Goal: Task Accomplishment & Management: Complete application form

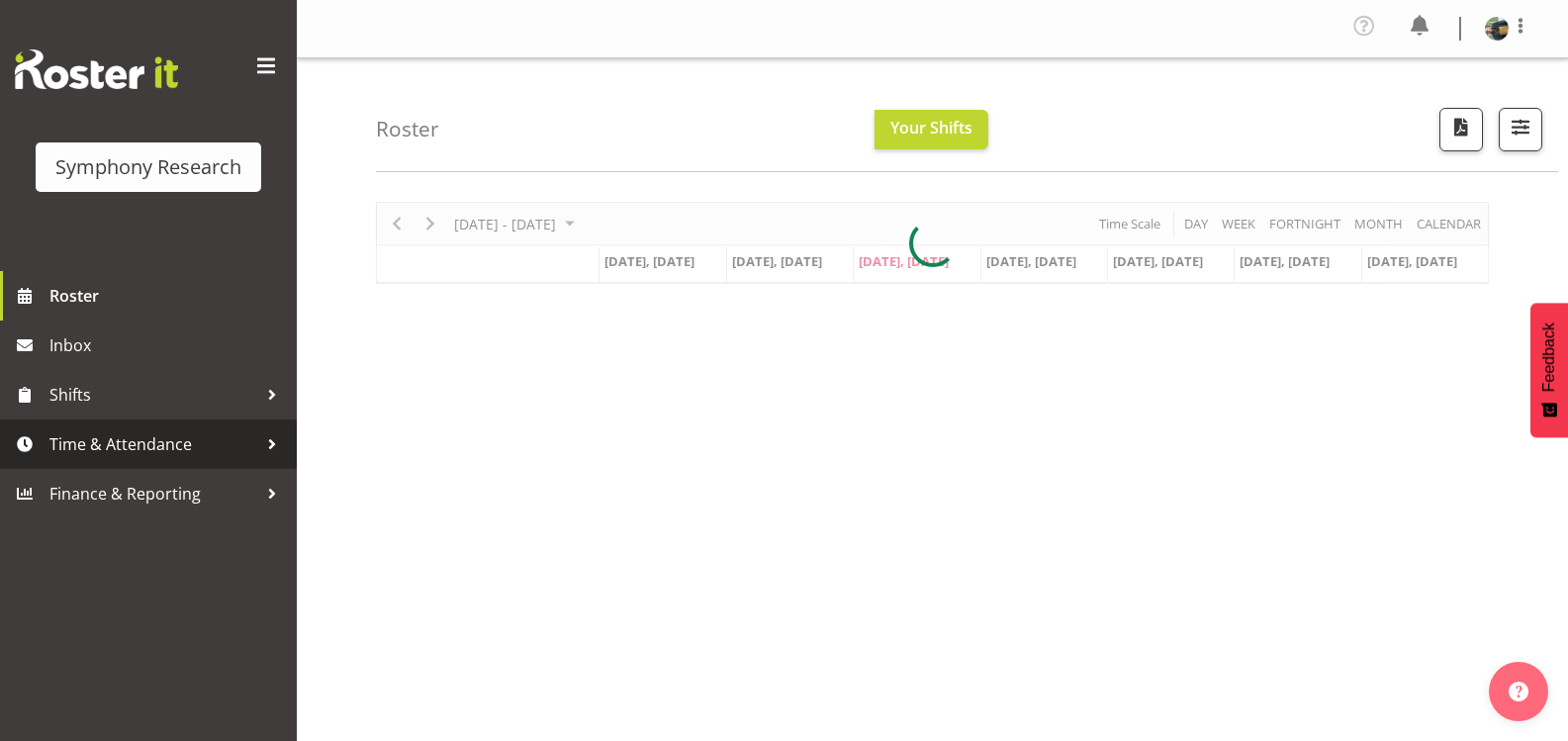
click at [163, 447] on span "Time & Attendance" at bounding box center [153, 444] width 208 height 30
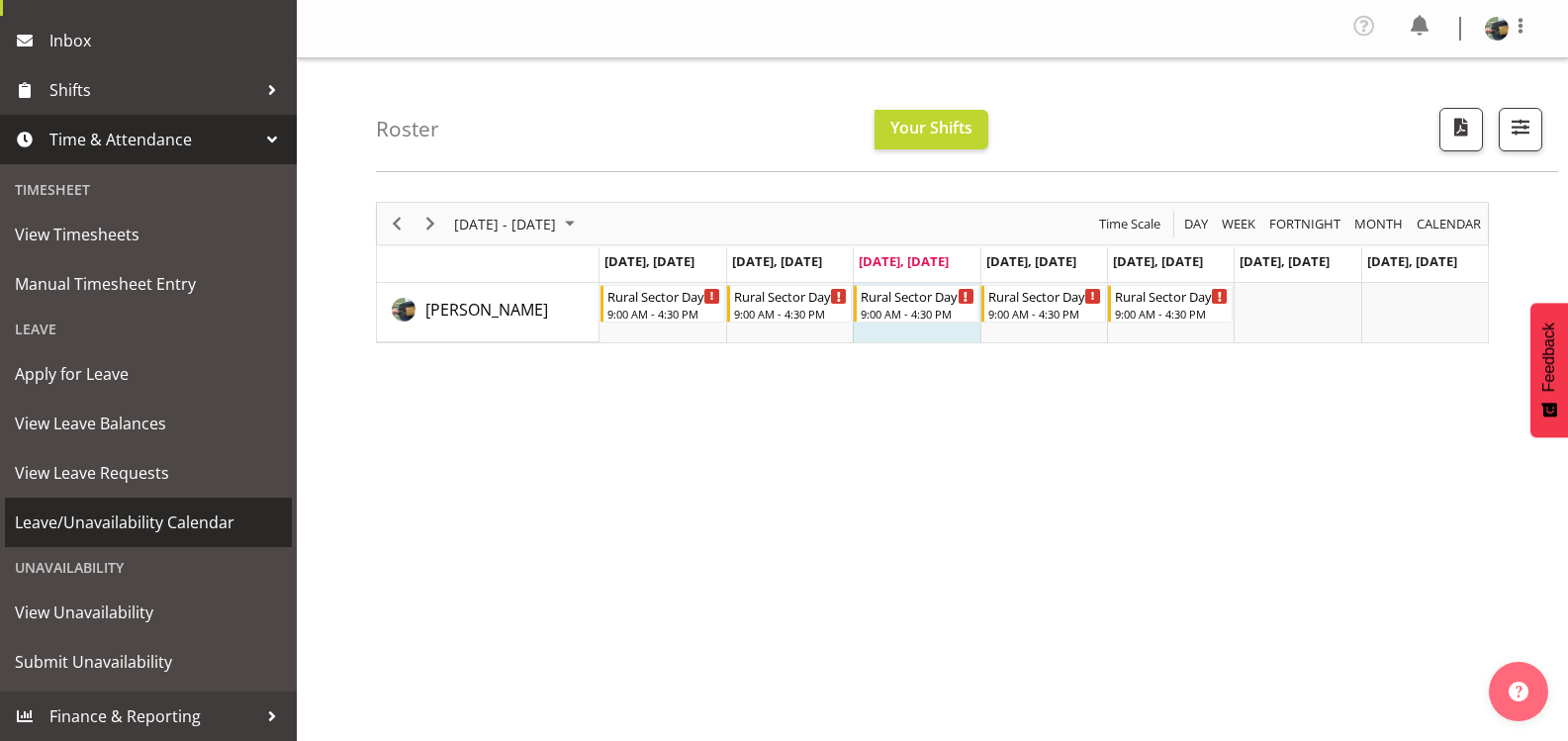
scroll to position [198, 0]
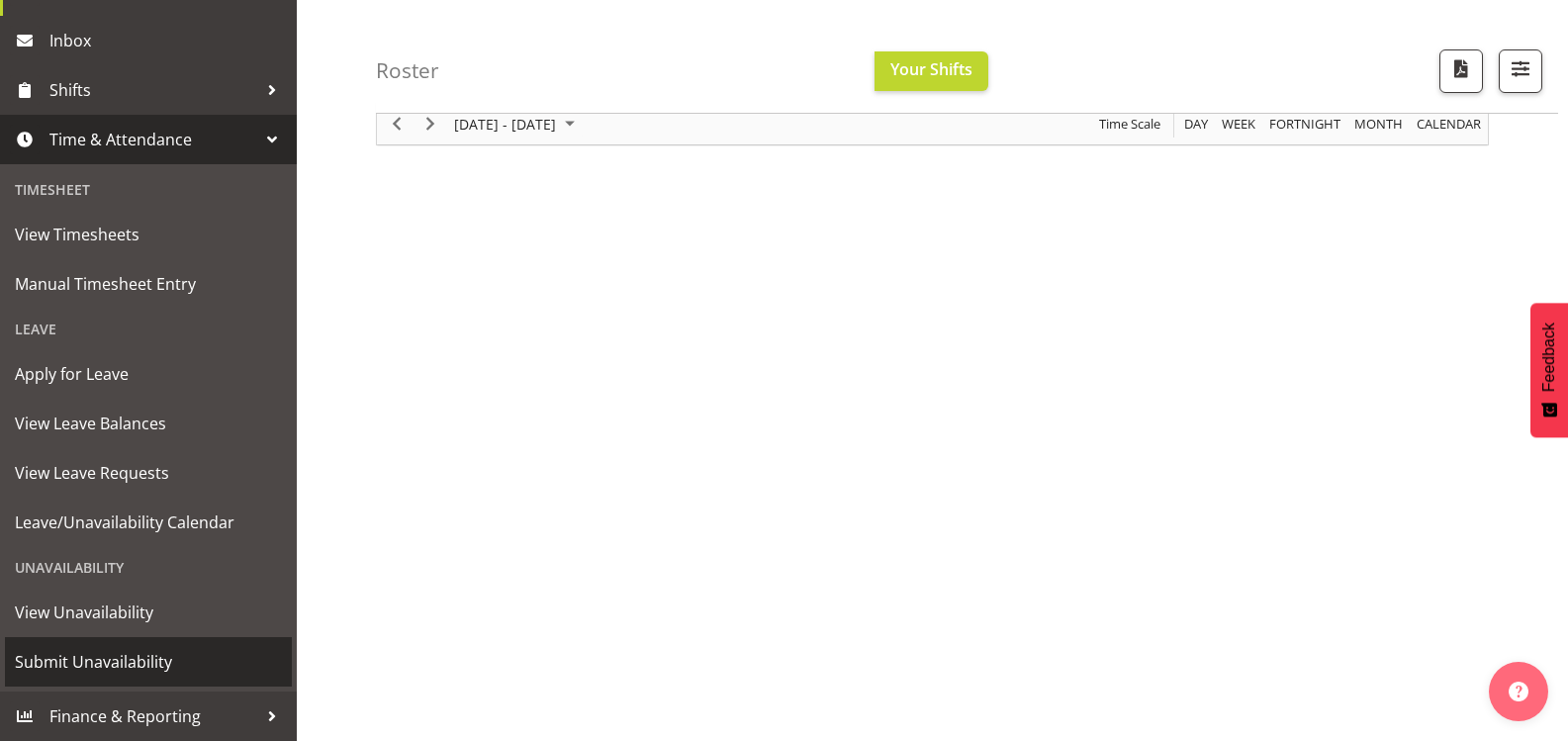
click at [89, 664] on span "Submit Unavailability" at bounding box center [148, 662] width 267 height 30
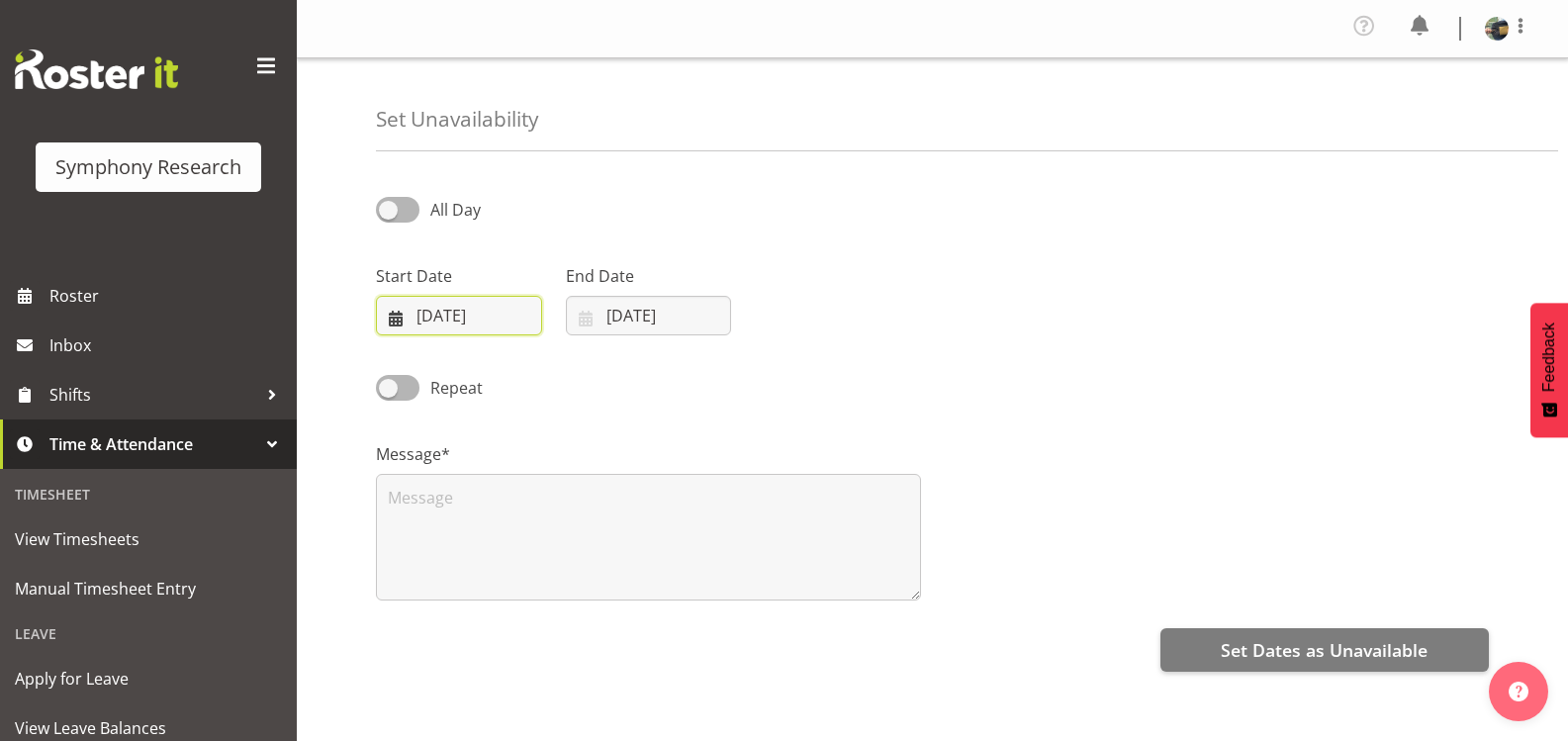
click at [464, 320] on input "[DATE]" at bounding box center [459, 316] width 166 height 40
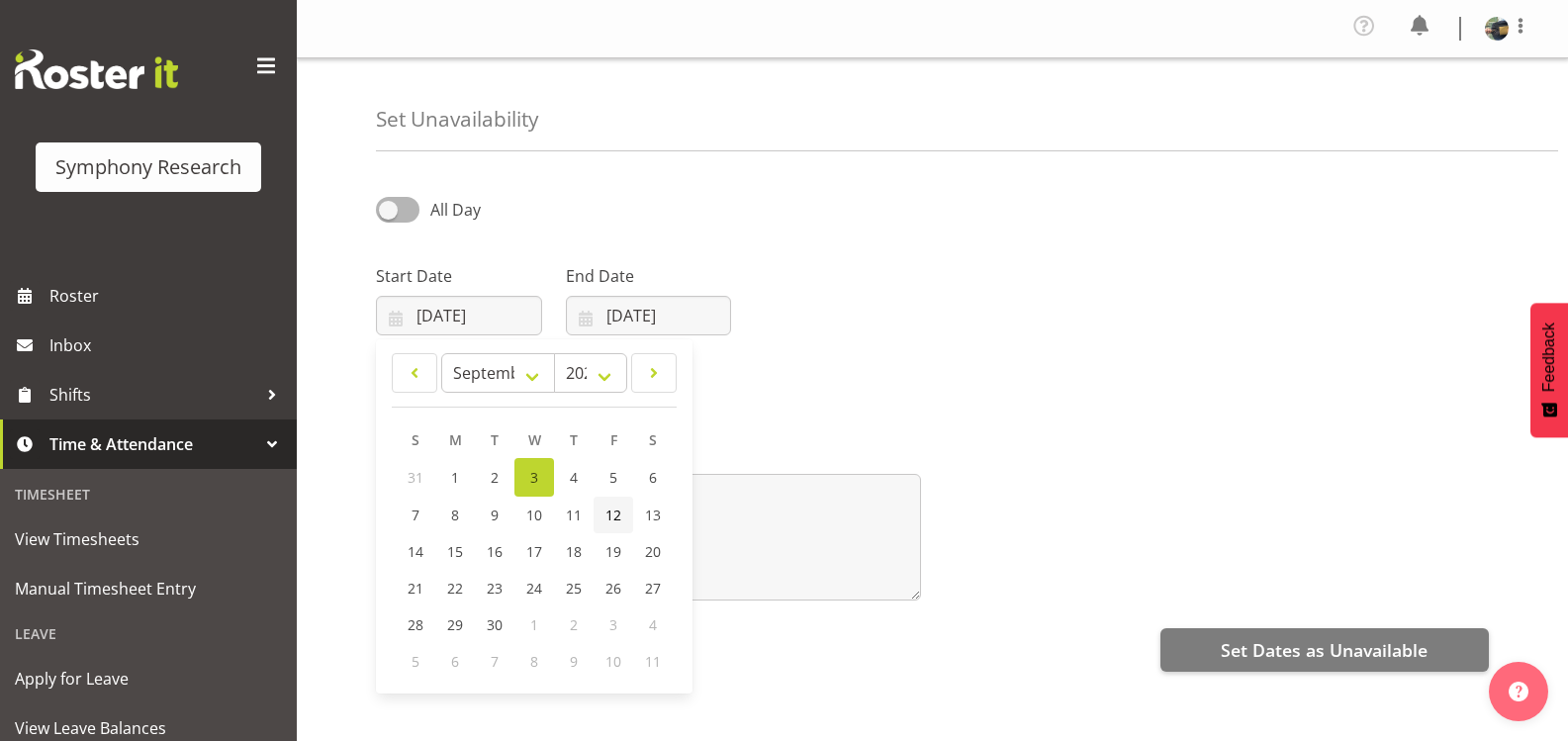
click at [615, 516] on span "12" at bounding box center [614, 515] width 16 height 19
type input "[DATE]"
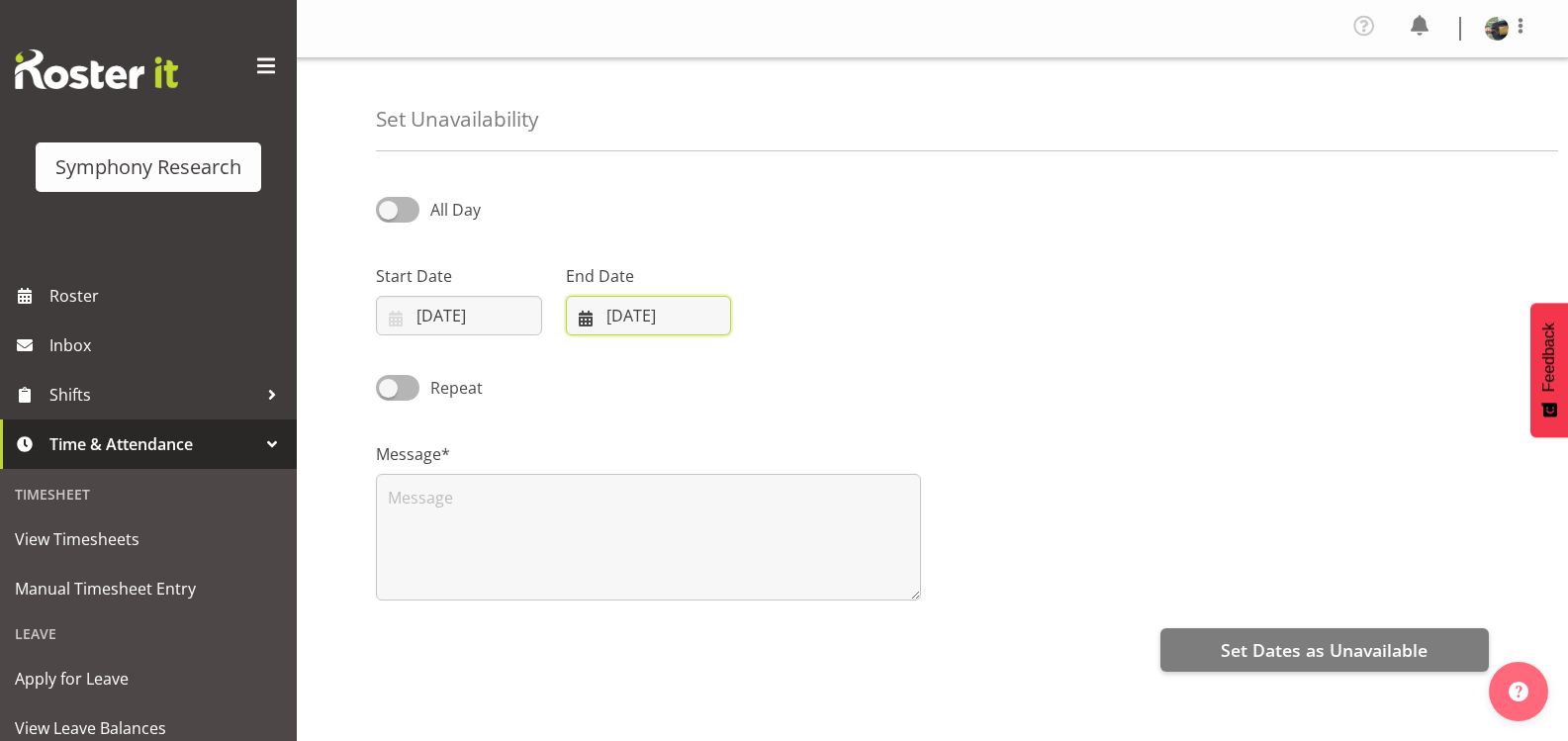
click at [702, 324] on input "[DATE]" at bounding box center [649, 316] width 166 height 40
click at [607, 554] on span "14" at bounding box center [606, 551] width 16 height 19
type input "[DATE]"
click at [408, 214] on span at bounding box center [398, 209] width 44 height 25
click at [389, 214] on input "All Day" at bounding box center [382, 209] width 13 height 13
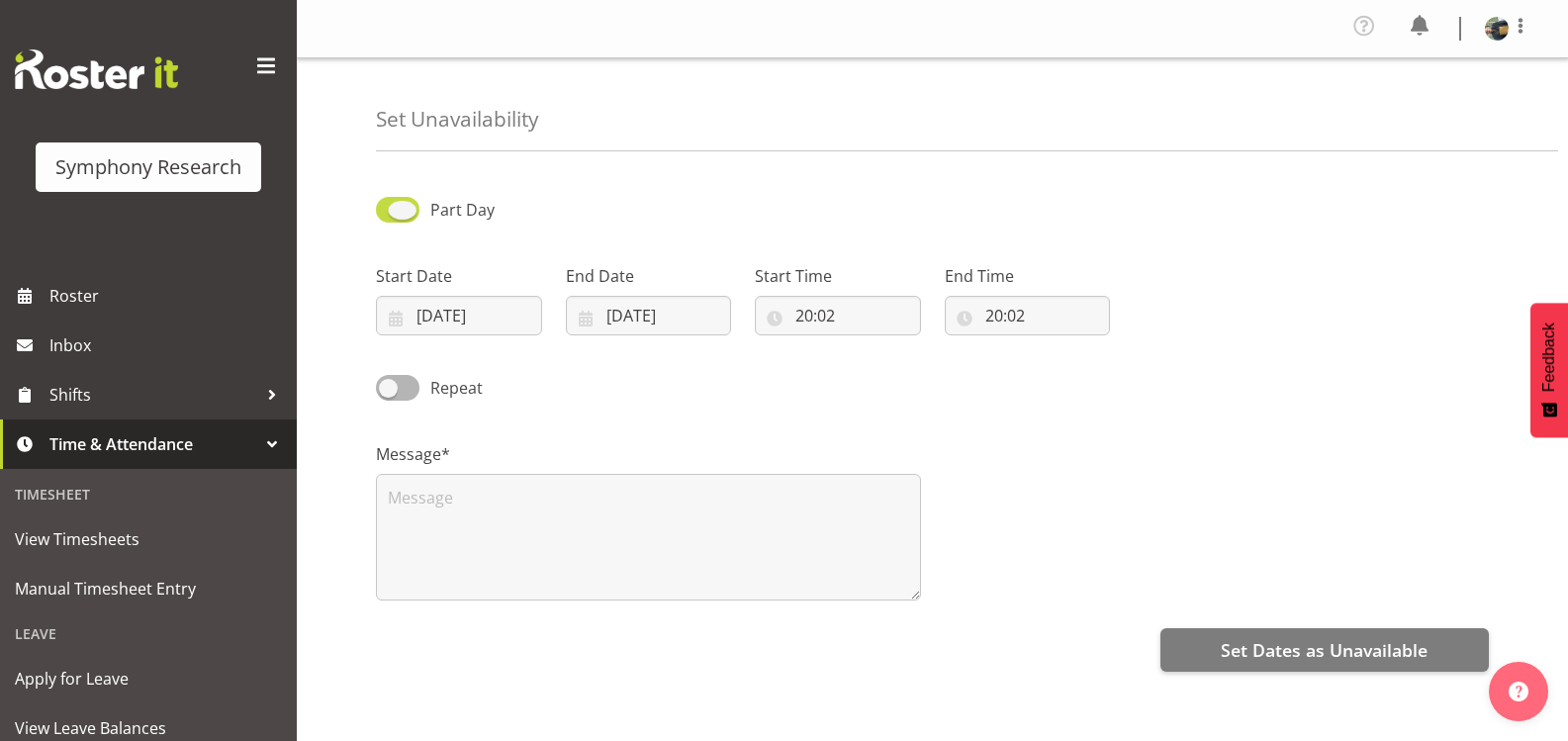
click at [407, 216] on span at bounding box center [398, 209] width 44 height 25
click at [389, 216] on input "Part Day" at bounding box center [382, 209] width 13 height 13
checkbox input "false"
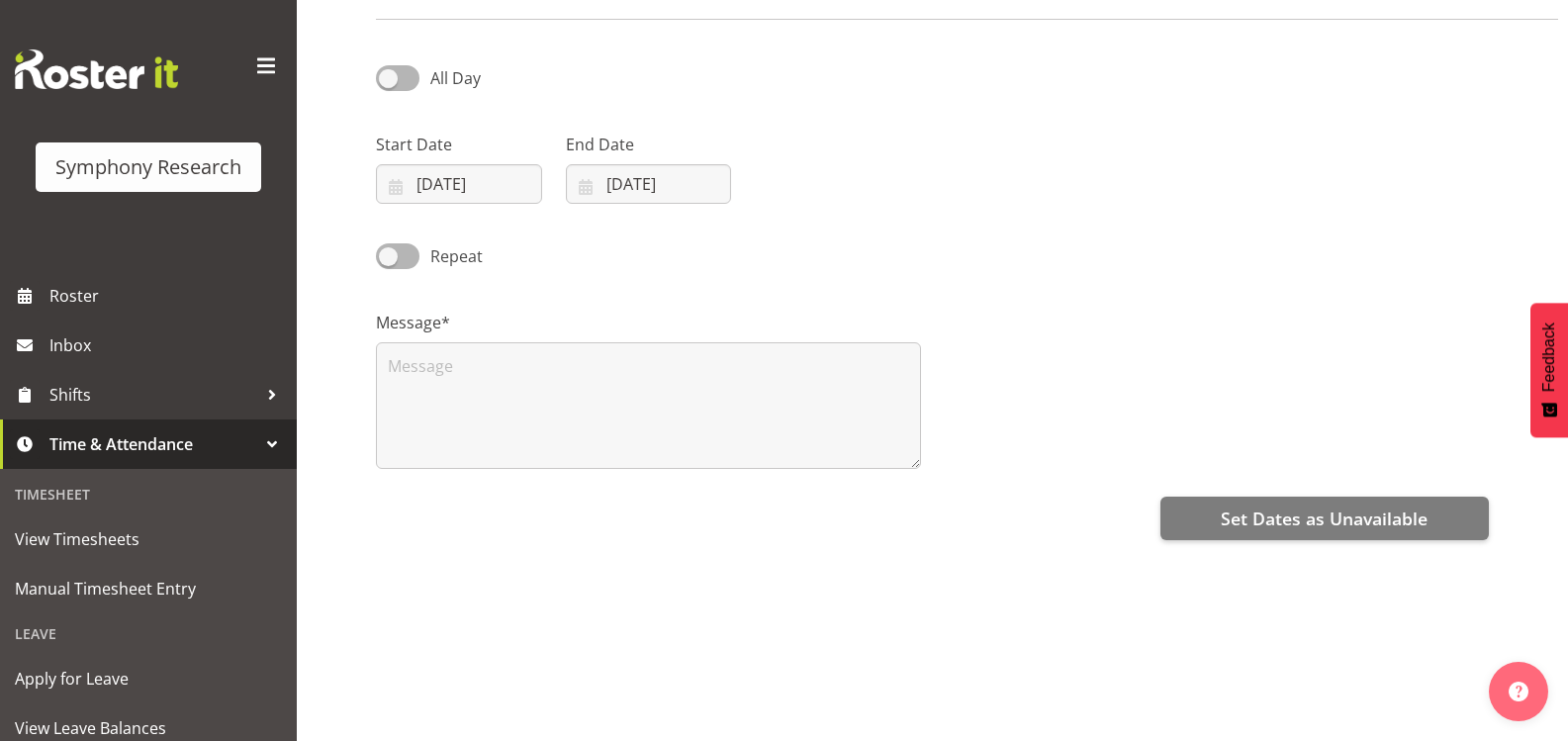
scroll to position [99, 0]
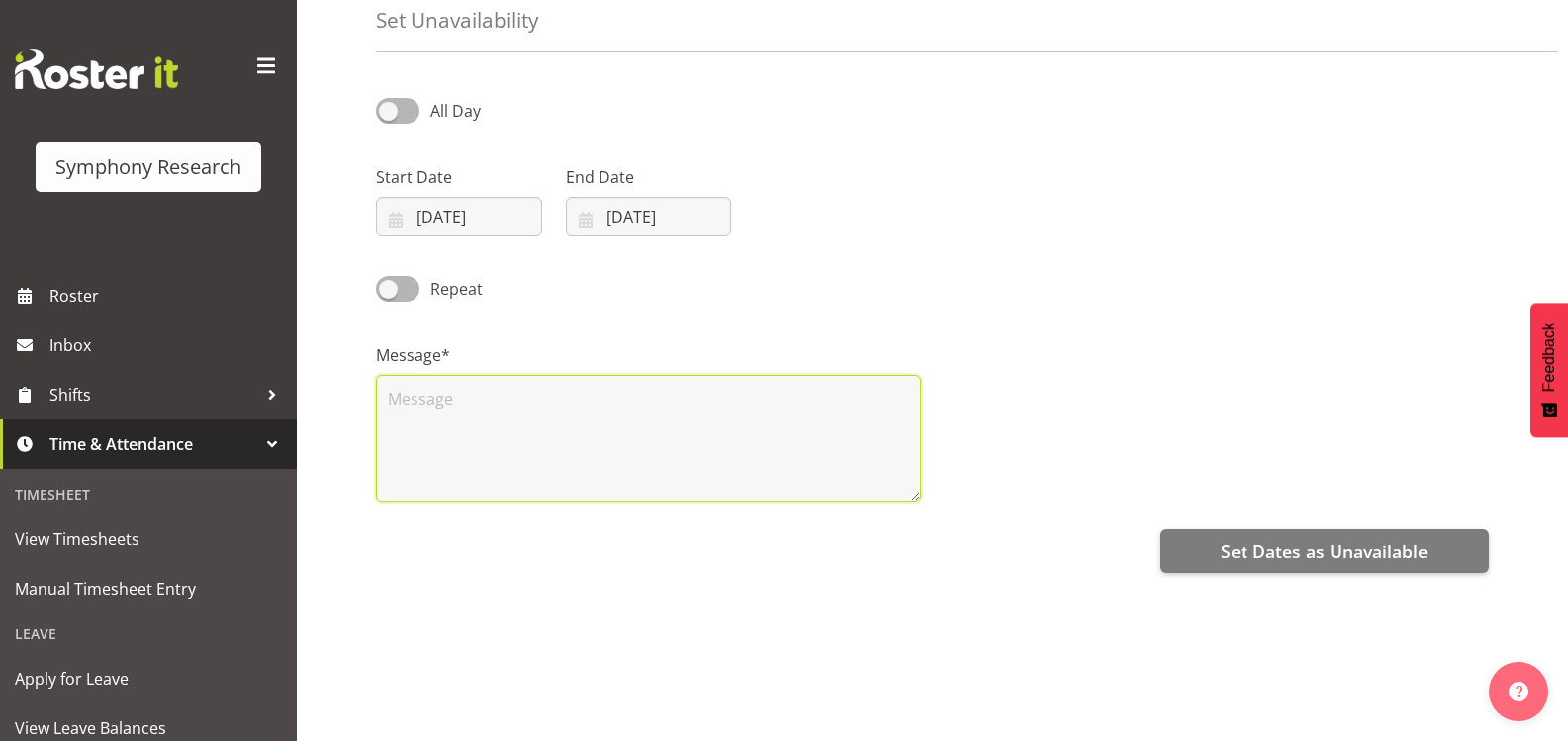
click at [422, 406] on textarea at bounding box center [648, 438] width 545 height 127
type textarea "These three days off for next week please. [DATE], [DATE] and [DATE].. 12th, 13…"
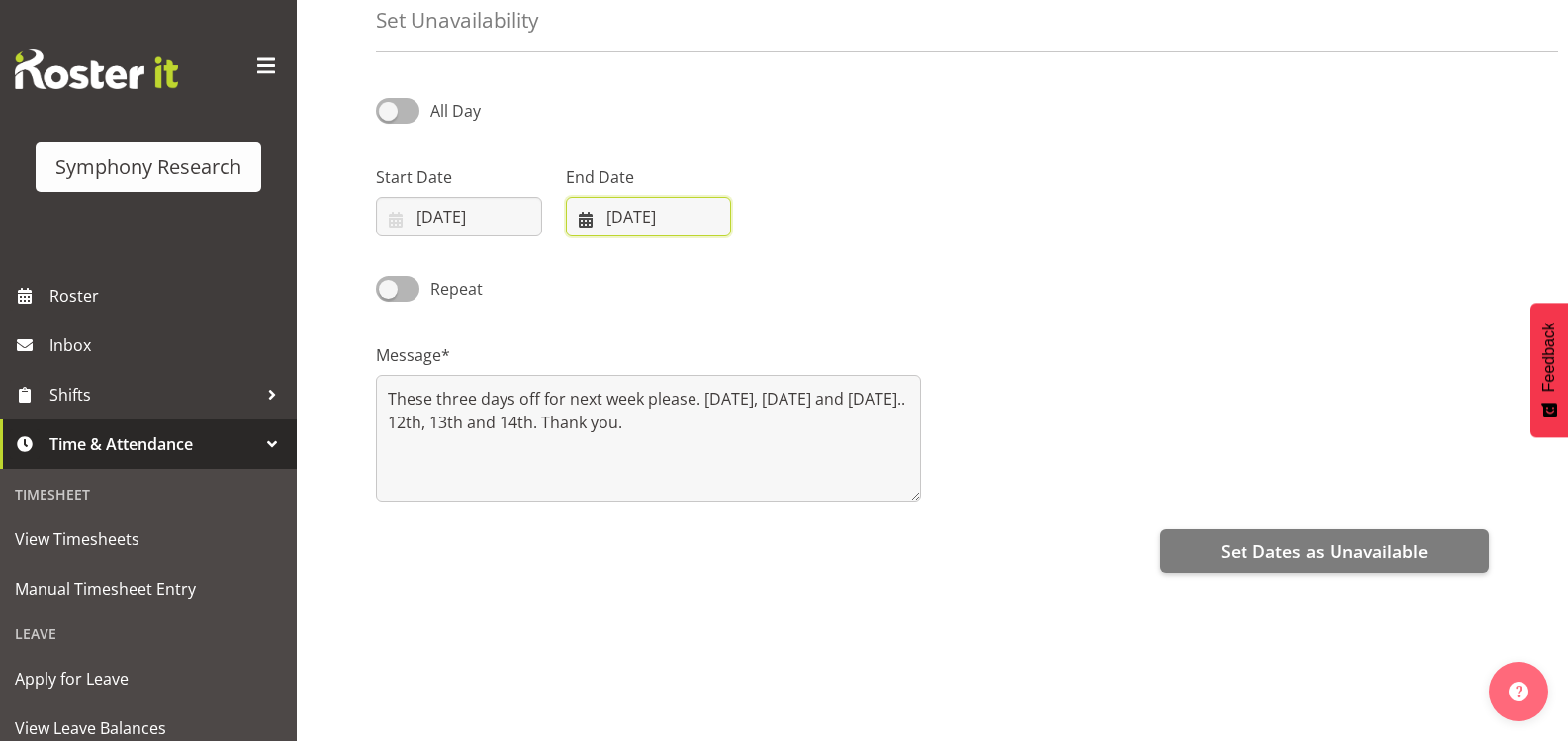
click at [640, 220] on input "[DATE]" at bounding box center [649, 217] width 166 height 40
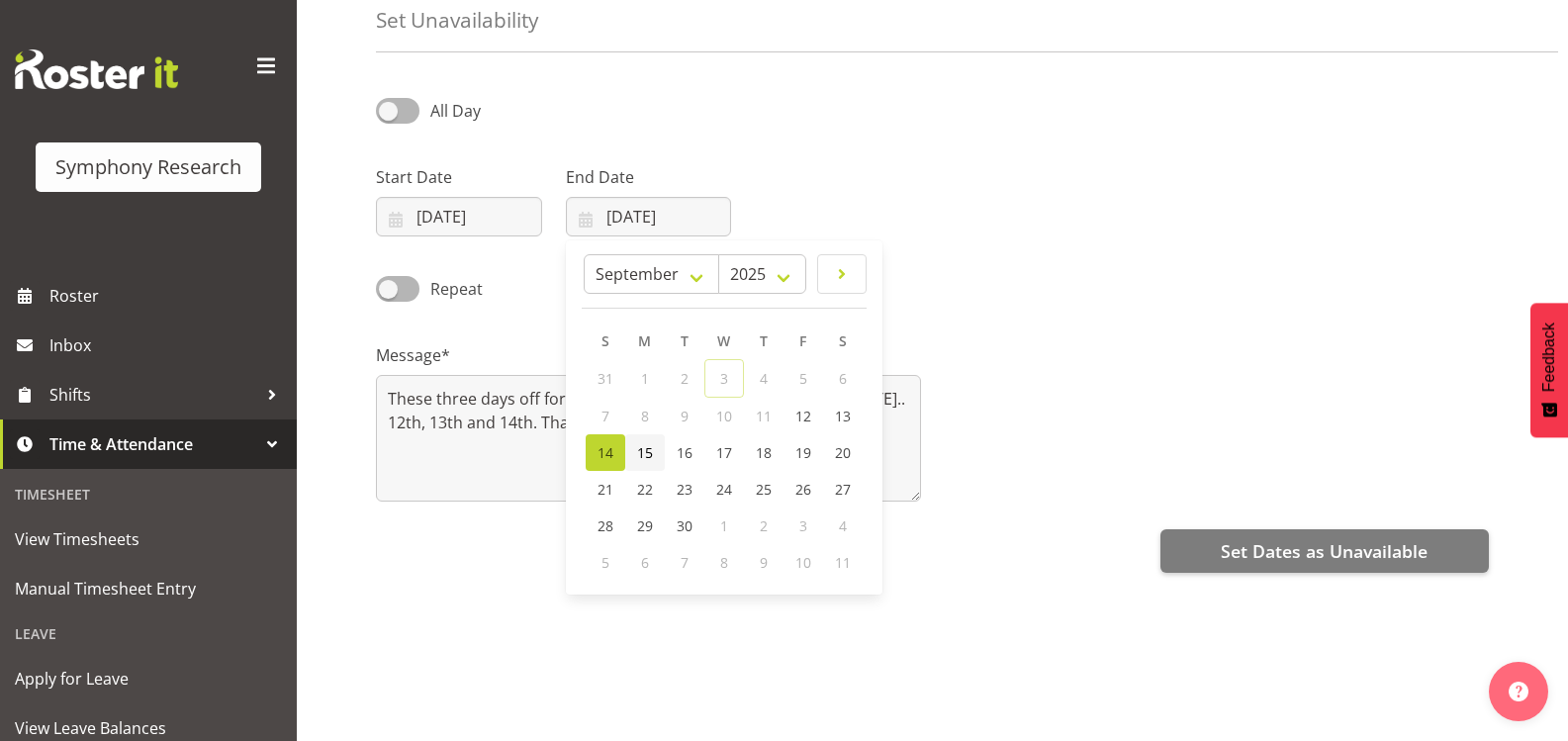
click at [646, 456] on span "15" at bounding box center [645, 452] width 16 height 19
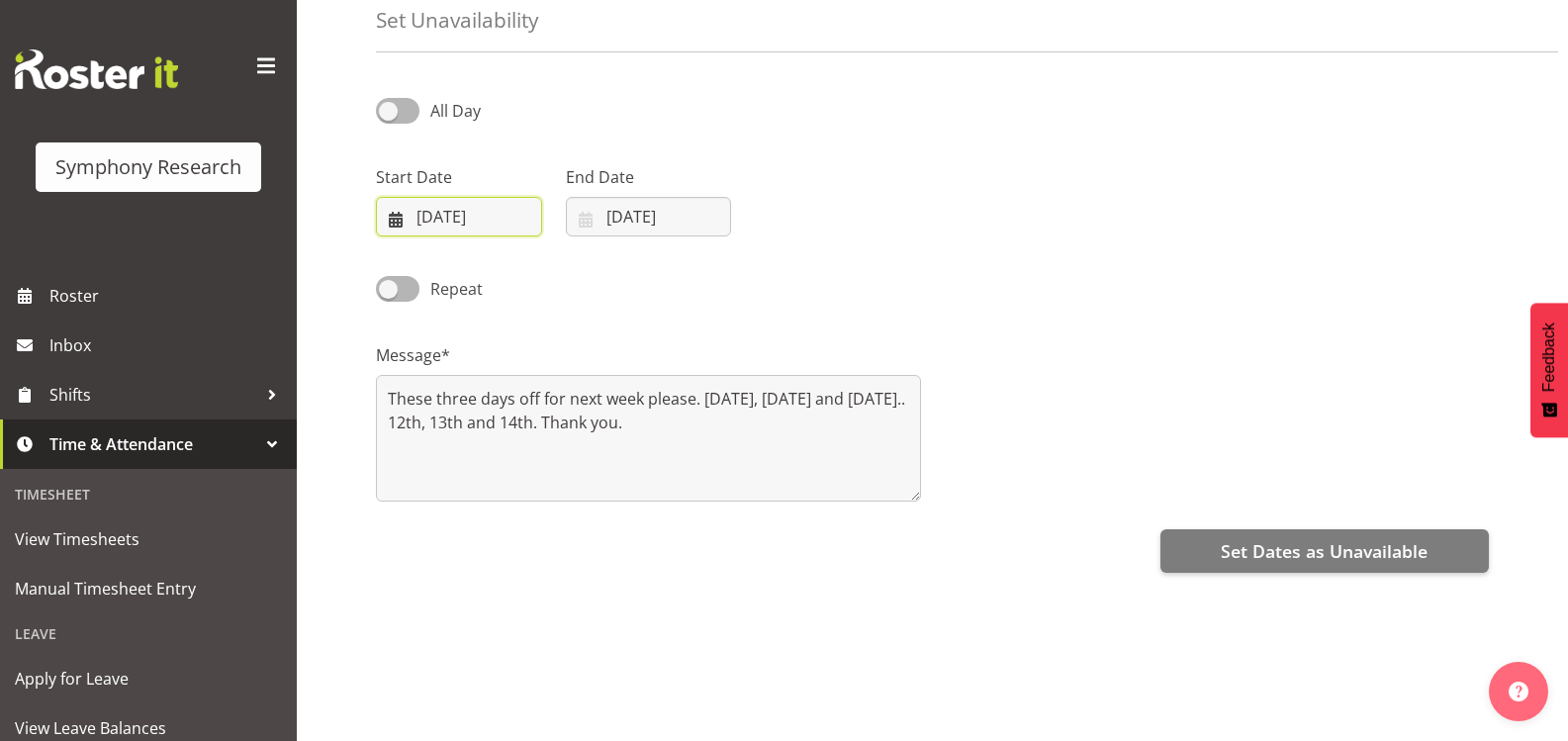
click at [471, 214] on input "[DATE]" at bounding box center [459, 217] width 166 height 40
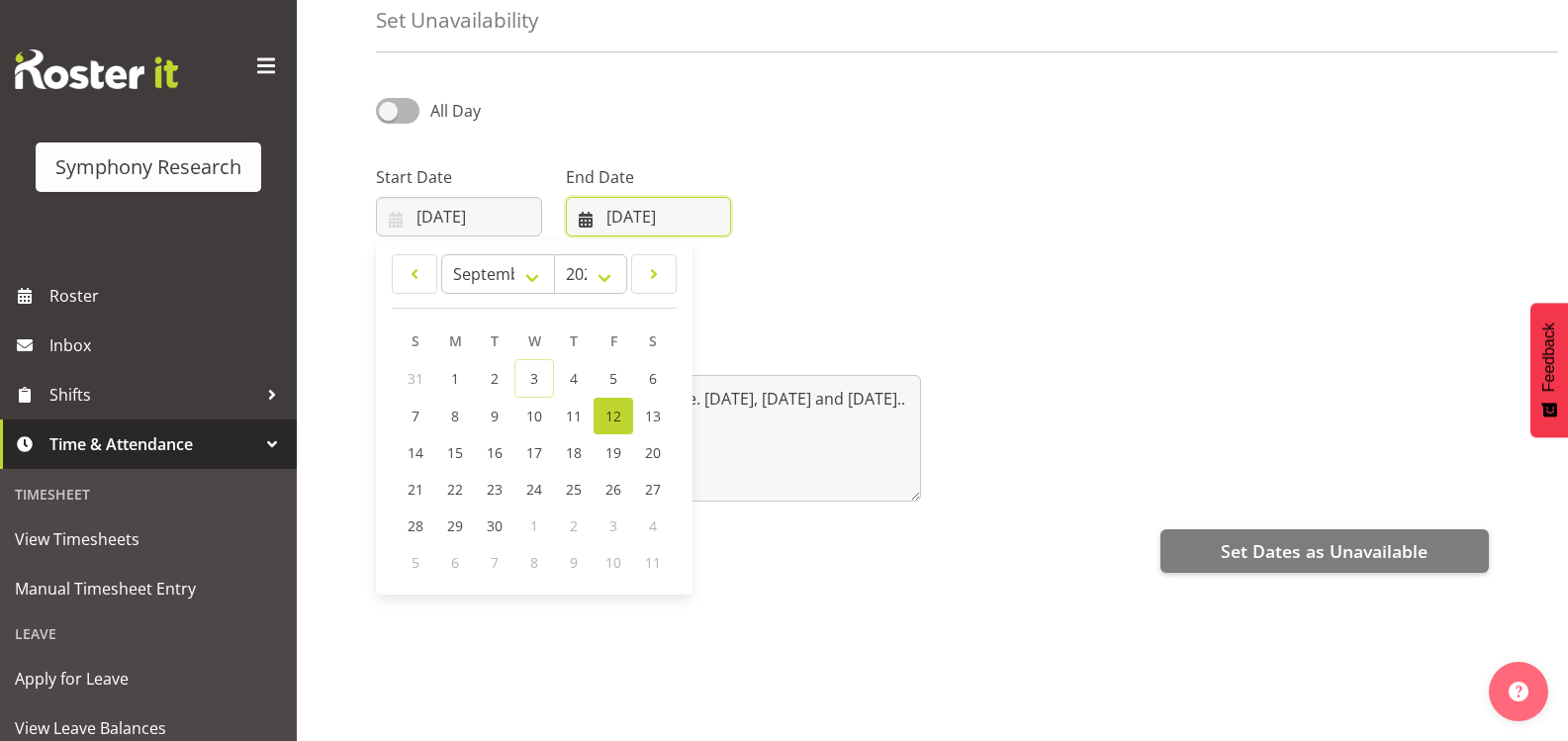
click at [679, 217] on input "[DATE]" at bounding box center [649, 217] width 166 height 40
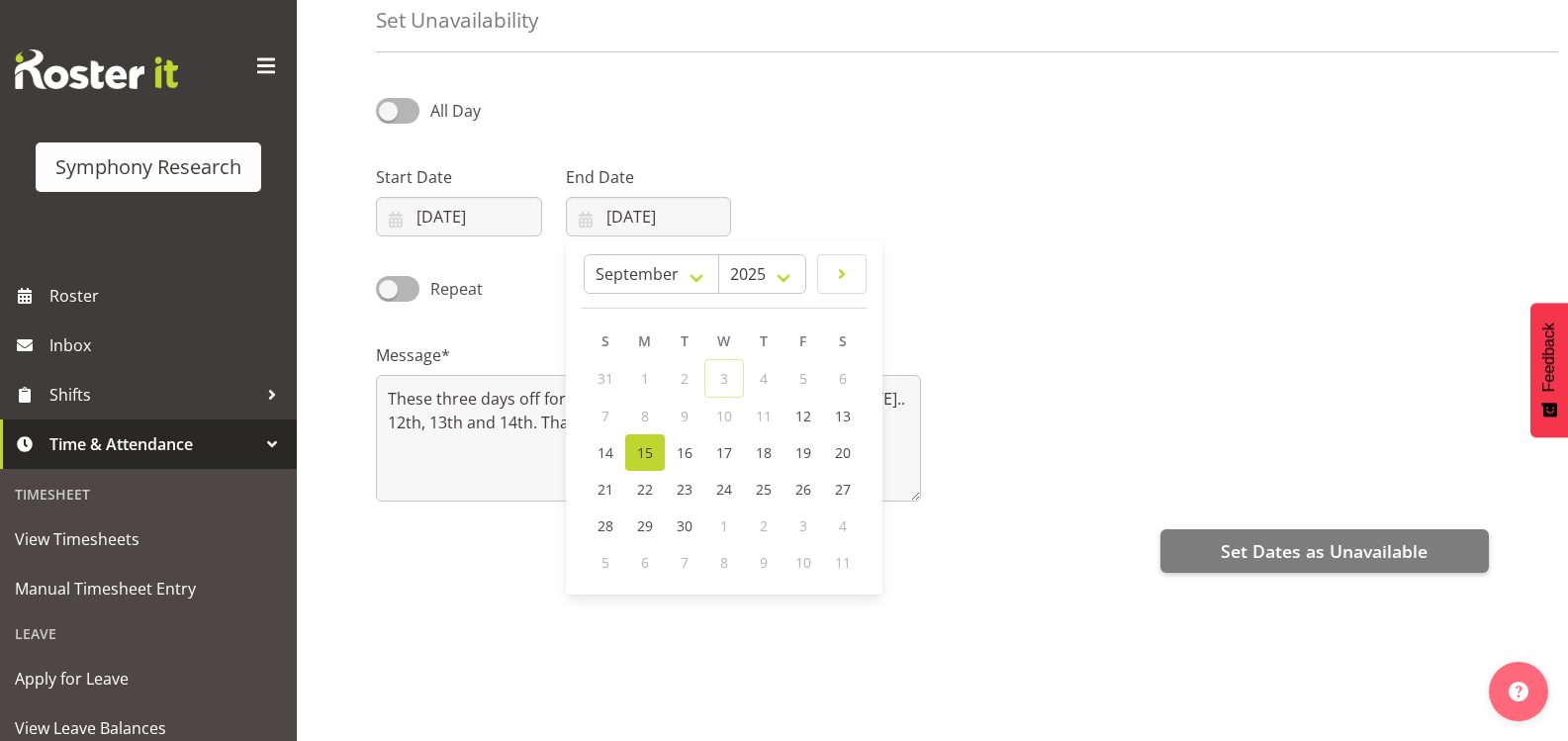
click at [1067, 276] on div "Repeat" at bounding box center [932, 281] width 1137 height 67
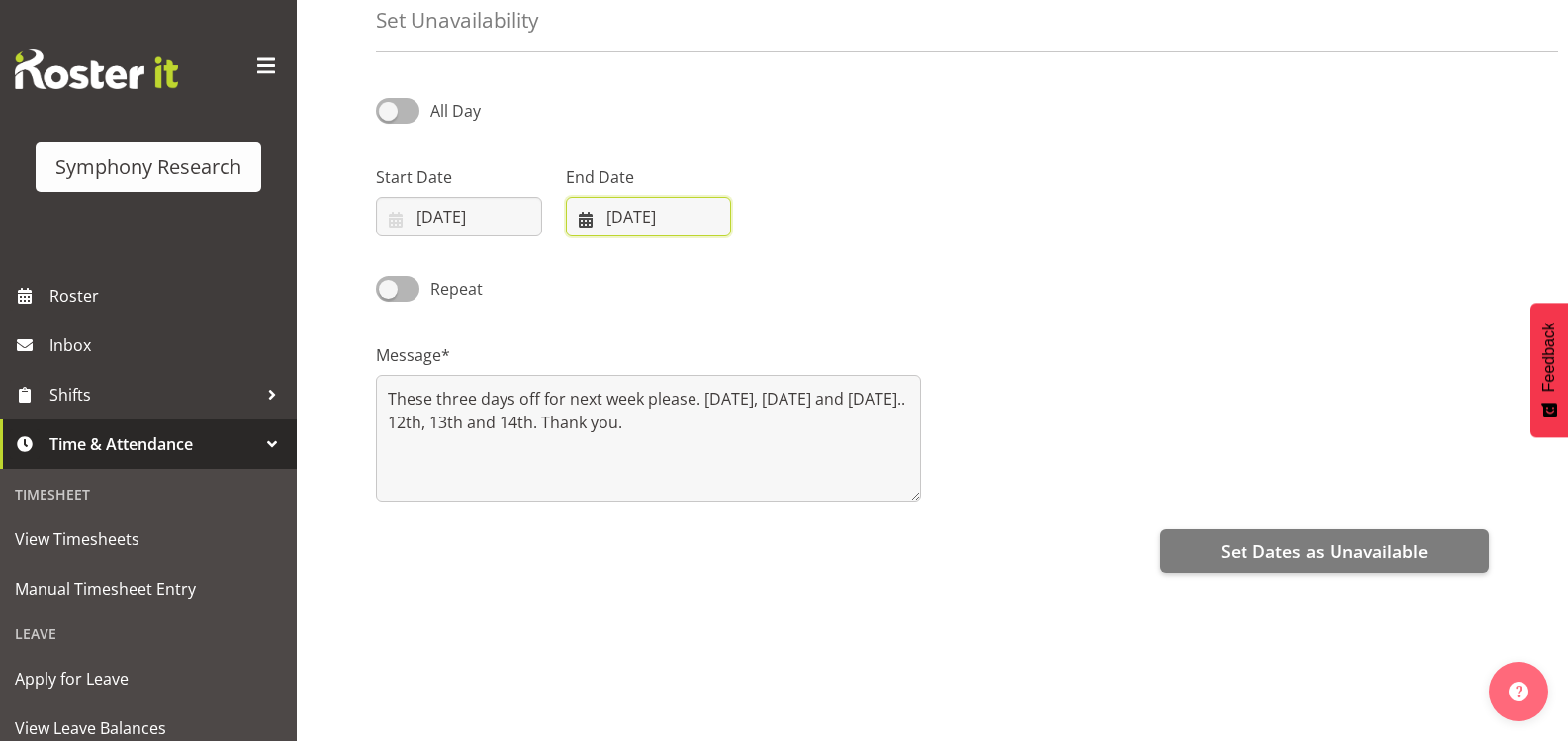
click at [649, 219] on input "[DATE]" at bounding box center [649, 217] width 166 height 40
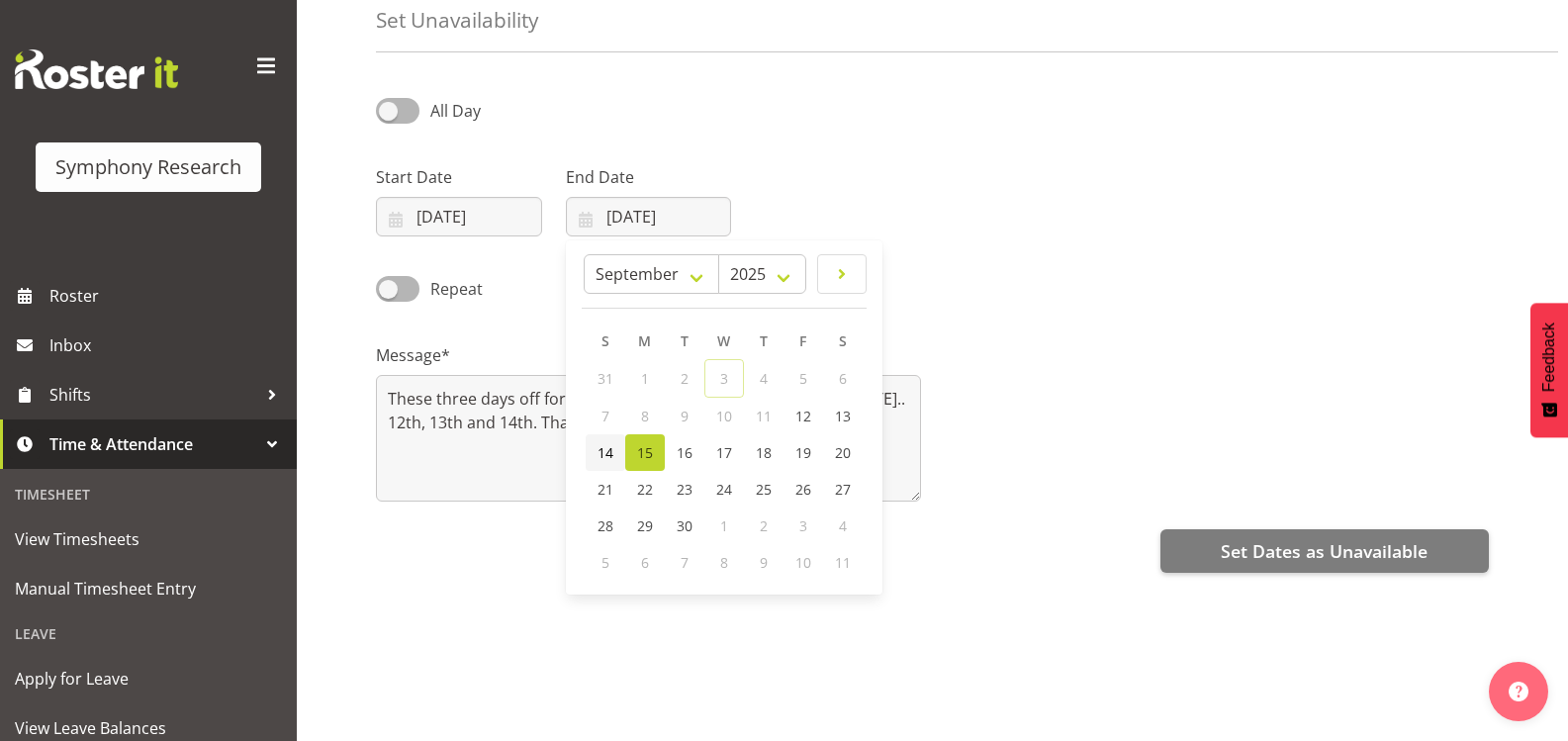
click at [608, 447] on span "14" at bounding box center [606, 452] width 16 height 19
type input "[DATE]"
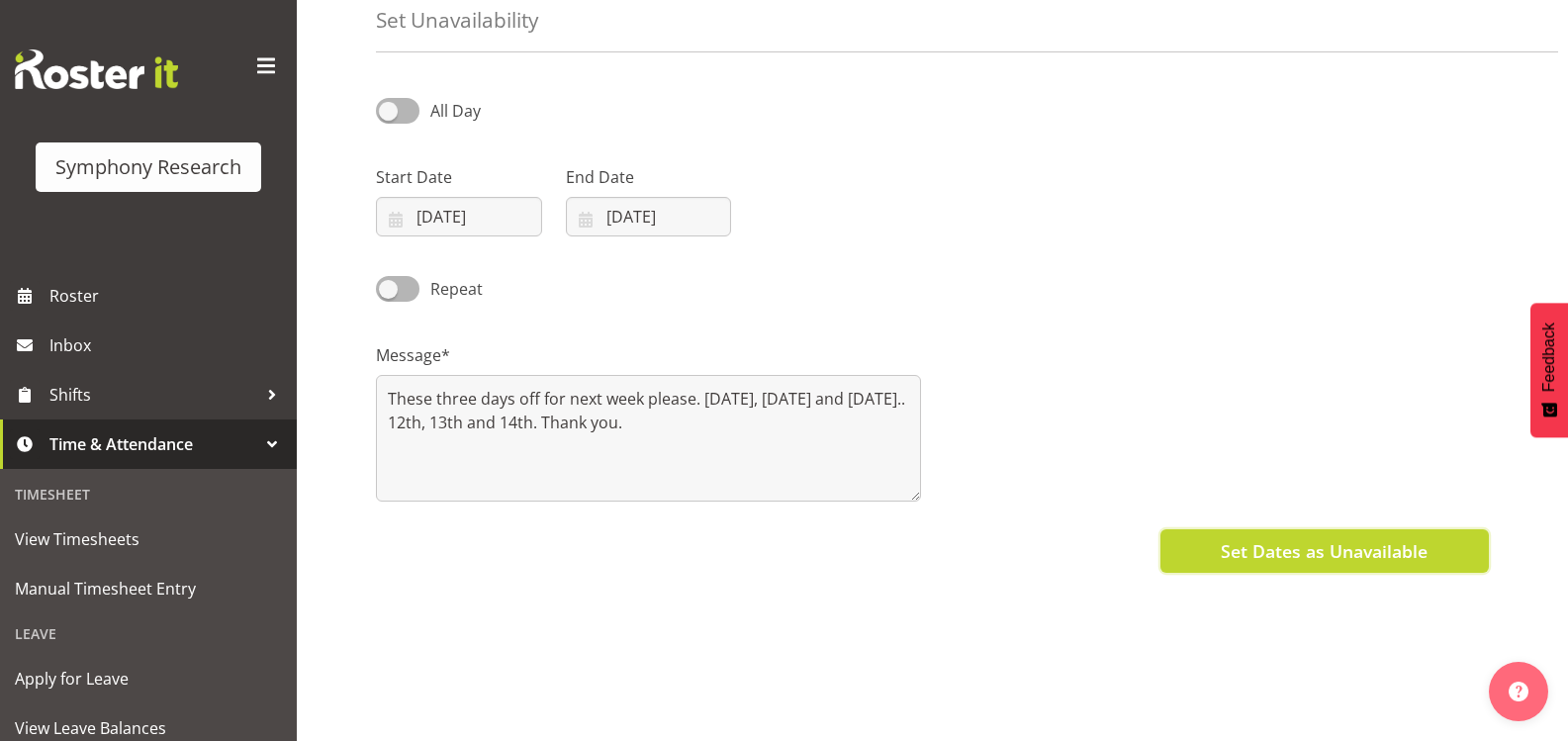
click at [1335, 558] on span "Set Dates as Unavailable" at bounding box center [1324, 551] width 207 height 26
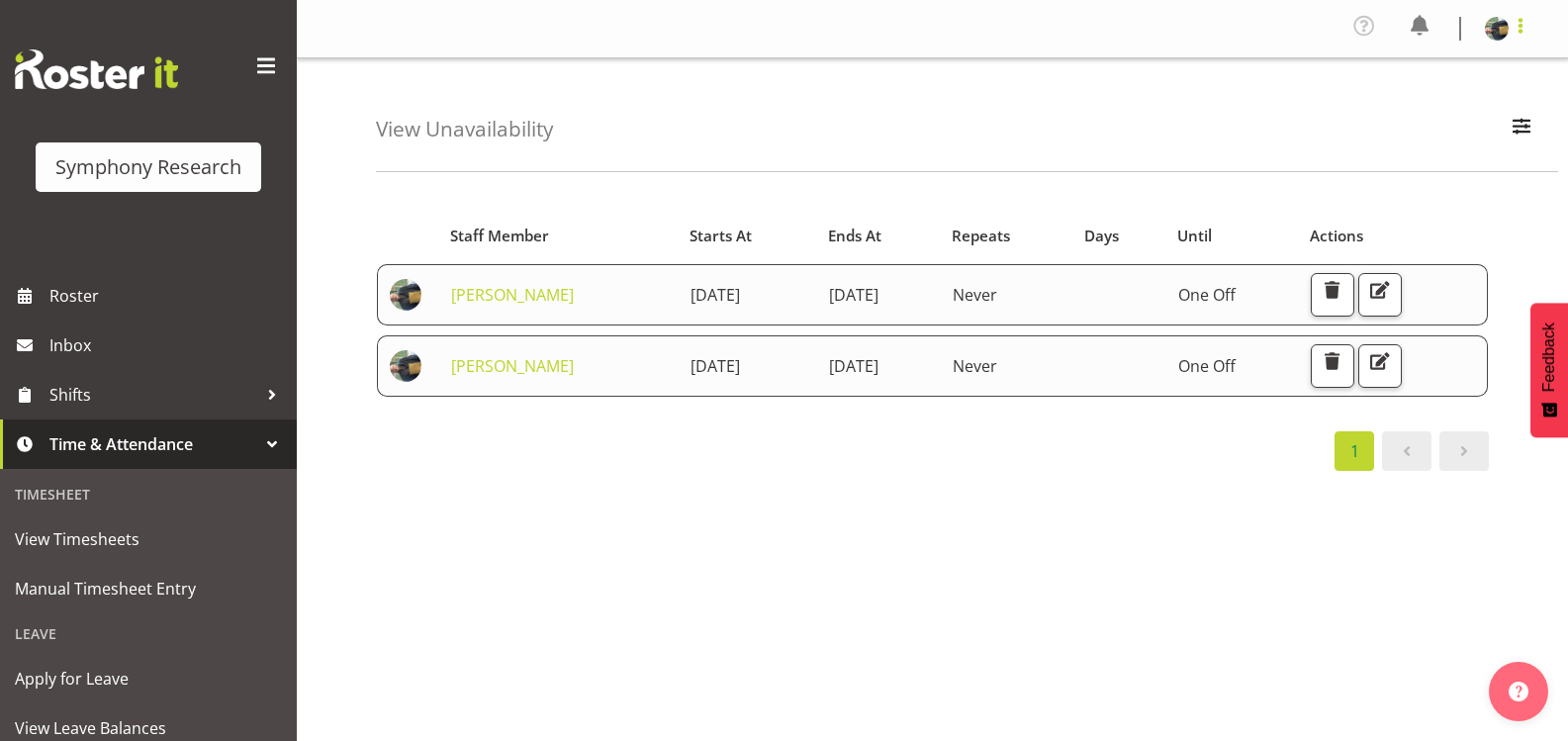
click at [1514, 22] on span at bounding box center [1521, 26] width 24 height 24
click at [1416, 111] on link "Log Out" at bounding box center [1438, 109] width 190 height 36
